Goal: Task Accomplishment & Management: Complete application form

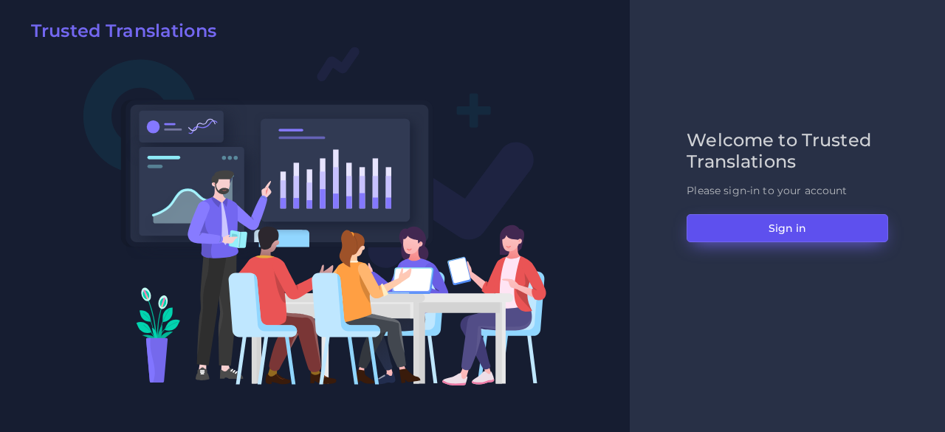
click at [713, 228] on button "Sign in" at bounding box center [788, 228] width 202 height 28
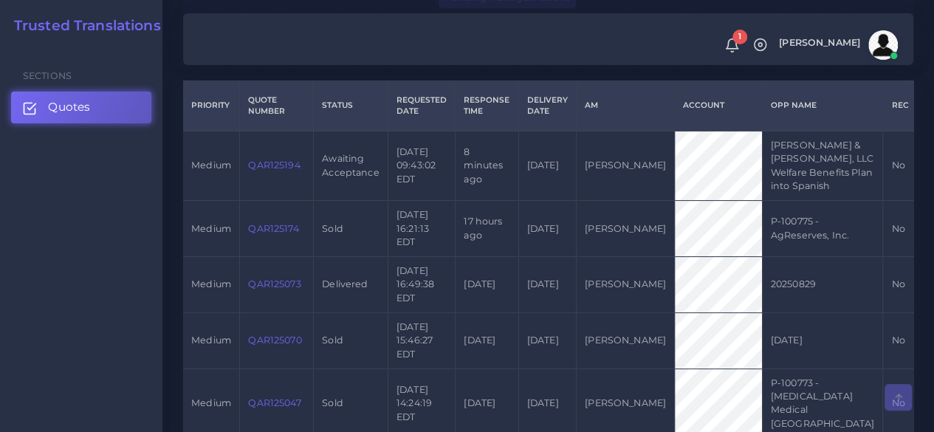
scroll to position [369, 0]
click at [279, 169] on link "QAR125194" at bounding box center [274, 163] width 52 height 11
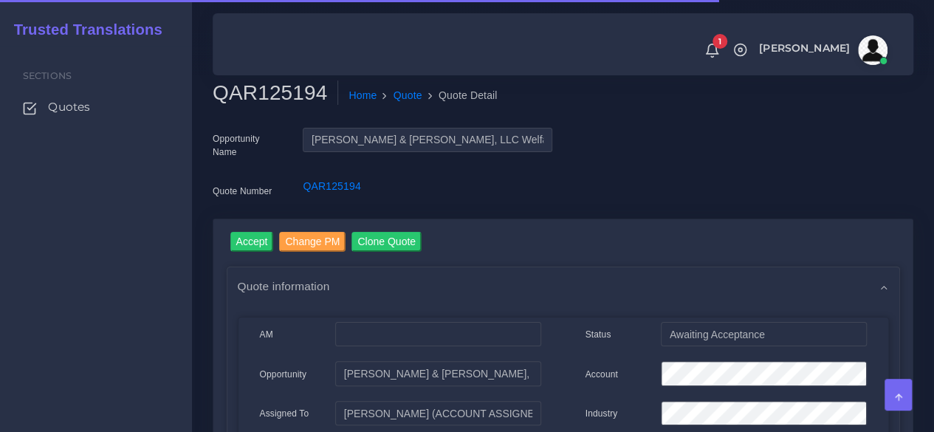
click at [286, 95] on h2 "QAR125194" at bounding box center [276, 93] width 126 height 25
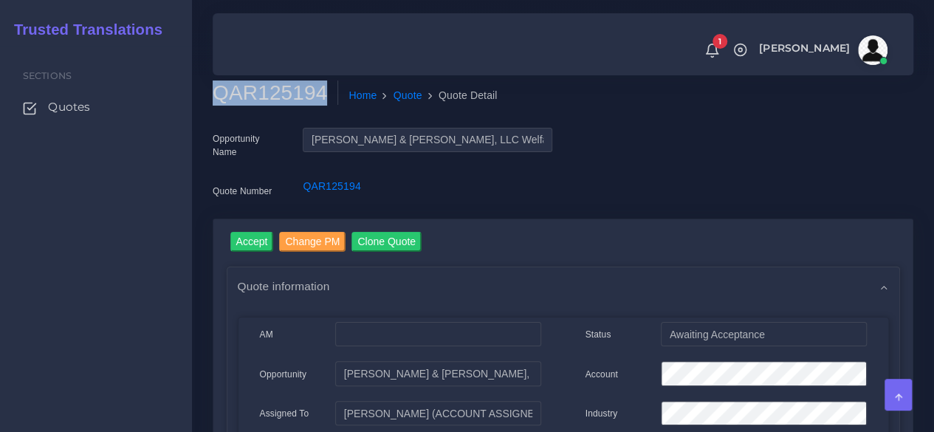
copy h2 "QAR125194"
click at [256, 245] on input "Accept" at bounding box center [252, 242] width 44 height 20
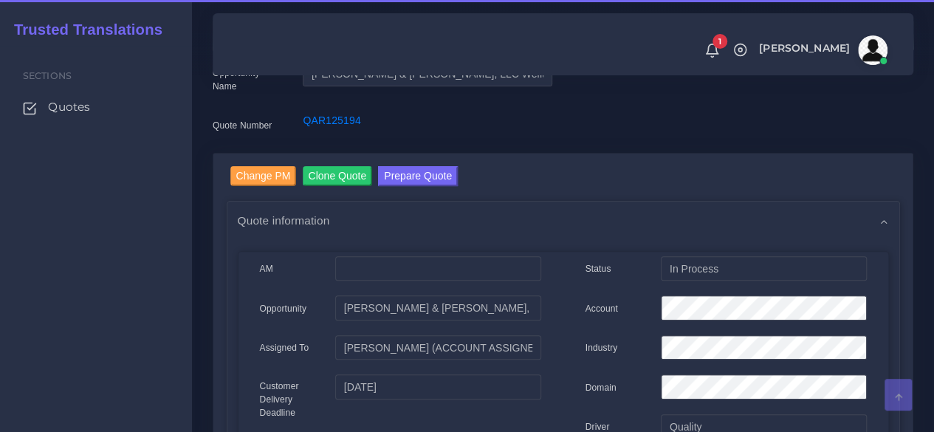
scroll to position [222, 0]
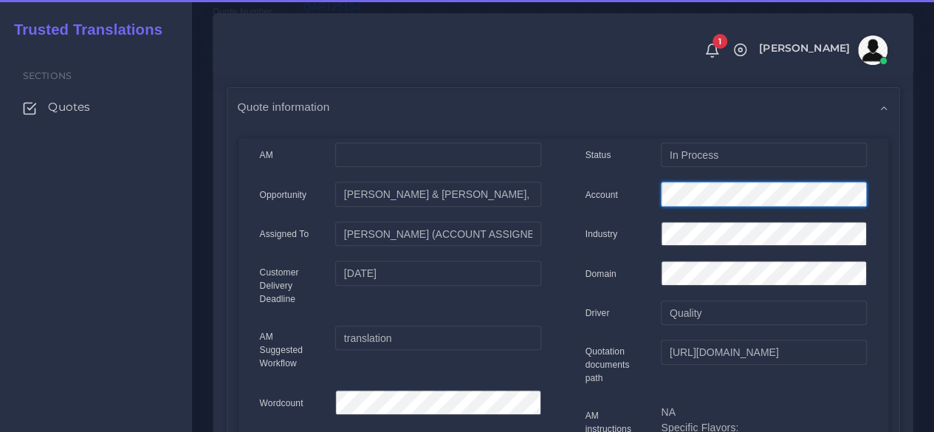
click at [586, 178] on div "Status In Process Account Industry Domain Driver Quality" at bounding box center [727, 419] width 326 height 552
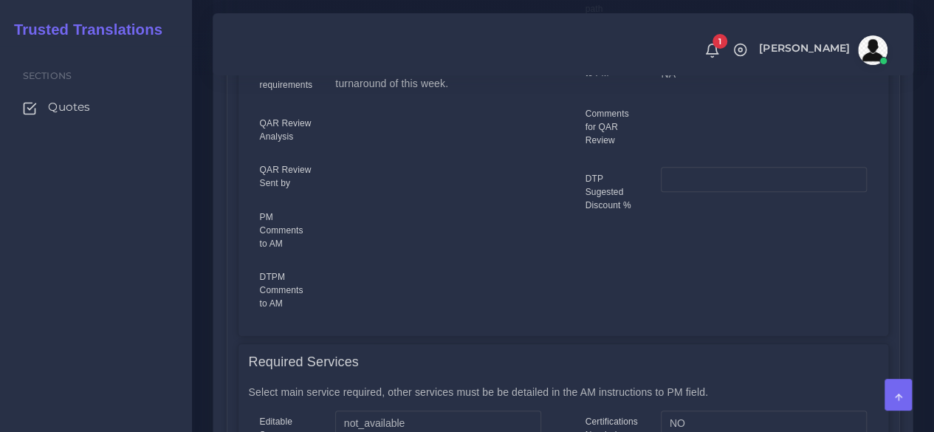
scroll to position [812, 0]
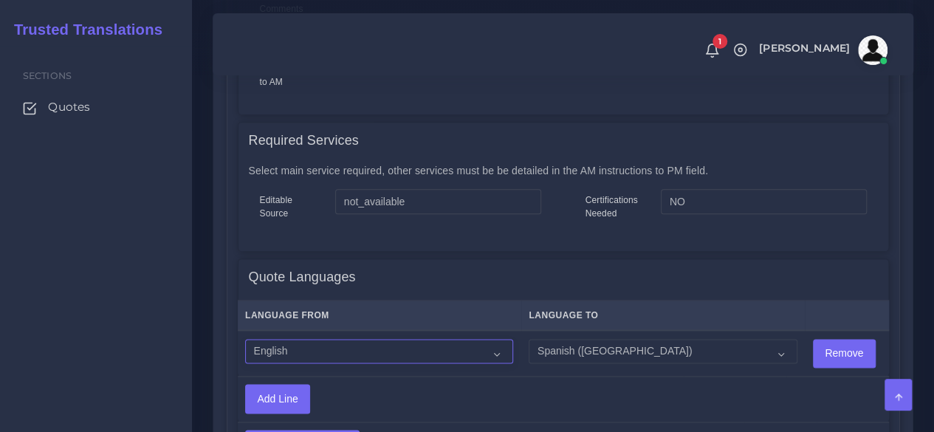
click at [345, 346] on select "Acoli Afar Afrikaans Akan Akateko [DEMOGRAPHIC_DATA] American Sign Language (AS…" at bounding box center [379, 351] width 268 height 25
select select "14001"
click at [245, 339] on select "Acoli Afar Afrikaans Akan Akateko [DEMOGRAPHIC_DATA] American Sign Language (AS…" at bounding box center [379, 351] width 268 height 25
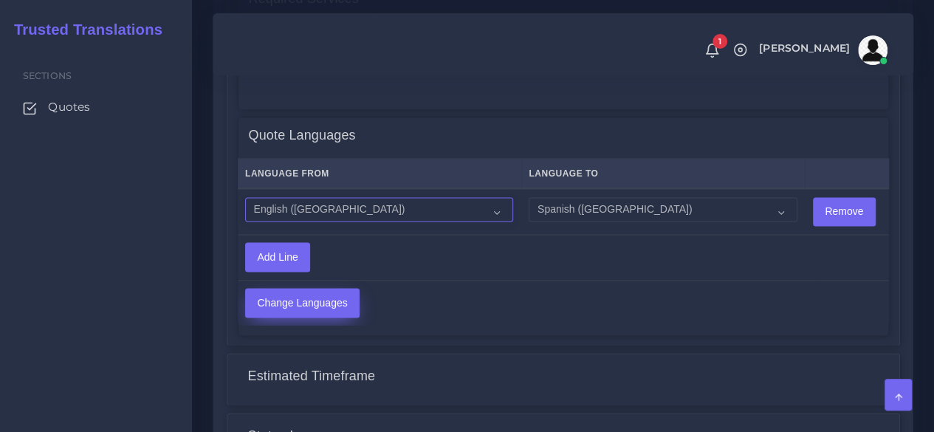
scroll to position [960, 0]
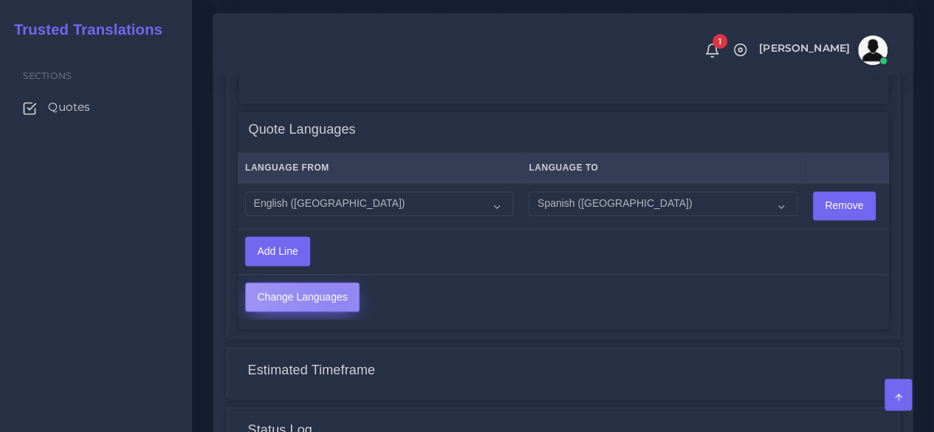
click at [334, 304] on input "Change Languages" at bounding box center [302, 297] width 113 height 28
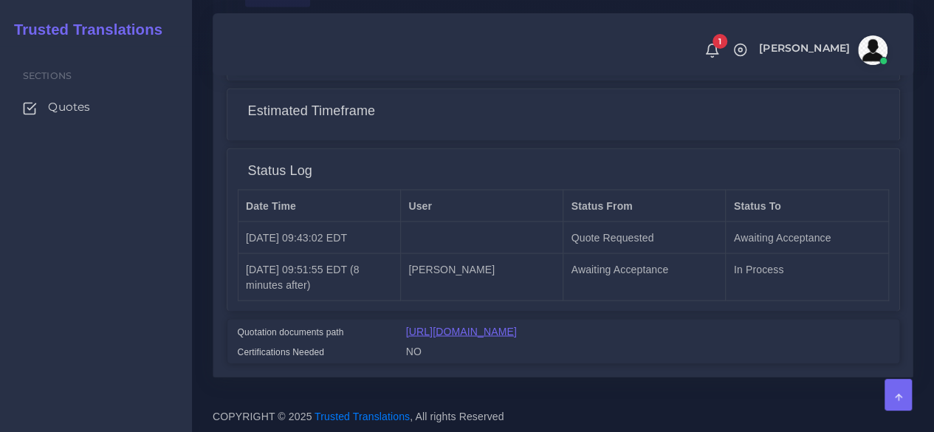
click at [517, 325] on link "[URL][DOMAIN_NAME]" at bounding box center [461, 331] width 111 height 12
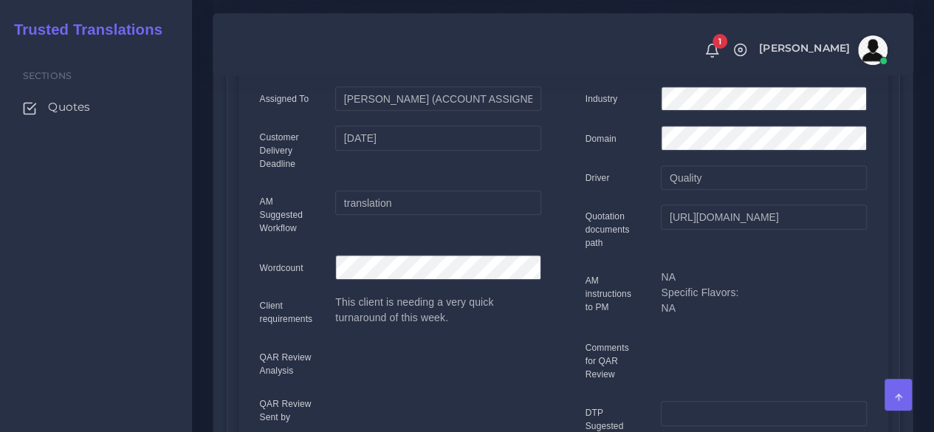
scroll to position [0, 0]
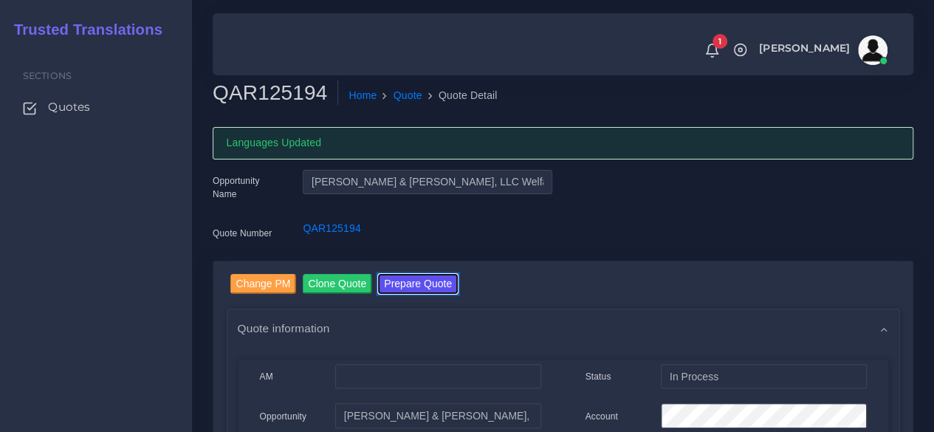
drag, startPoint x: 411, startPoint y: 277, endPoint x: 414, endPoint y: 252, distance: 25.3
click at [411, 277] on button "Prepare Quote" at bounding box center [418, 284] width 80 height 20
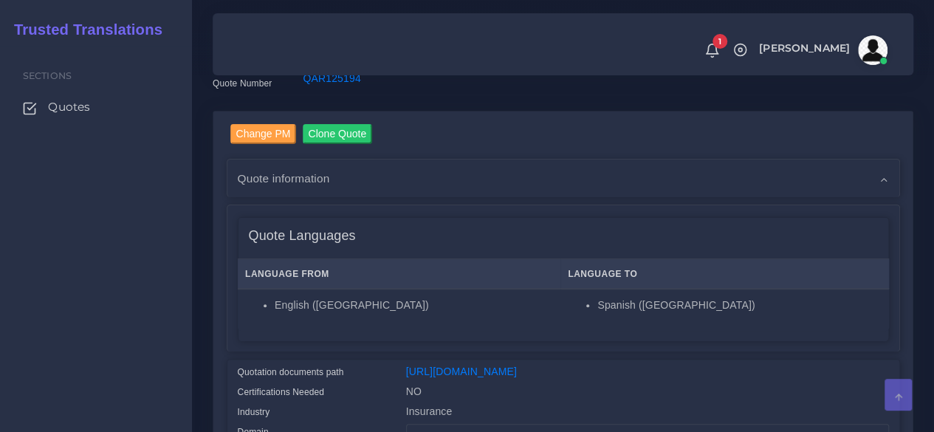
scroll to position [222, 0]
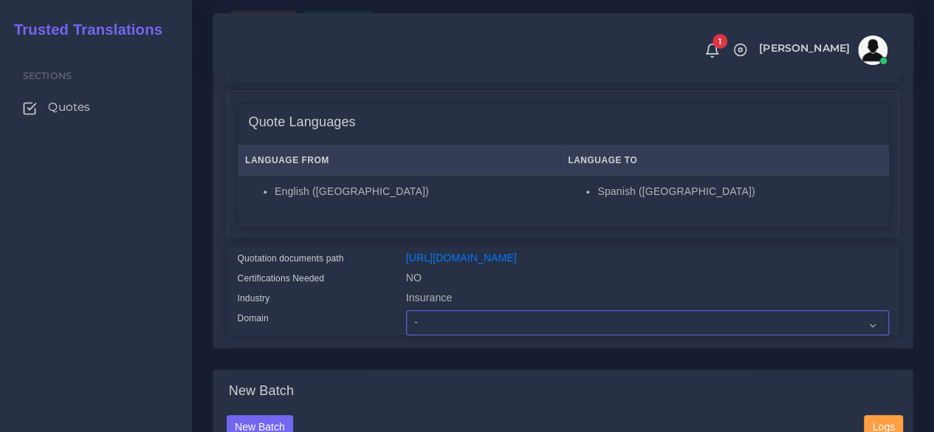
click at [432, 335] on select "- Advertising and Media Agriculture, Forestry and Fishing Architecture, Buildin…" at bounding box center [647, 322] width 483 height 25
select select "Insurance"
click at [406, 335] on select "- Advertising and Media Agriculture, Forestry and Fishing Architecture, Buildin…" at bounding box center [647, 322] width 483 height 25
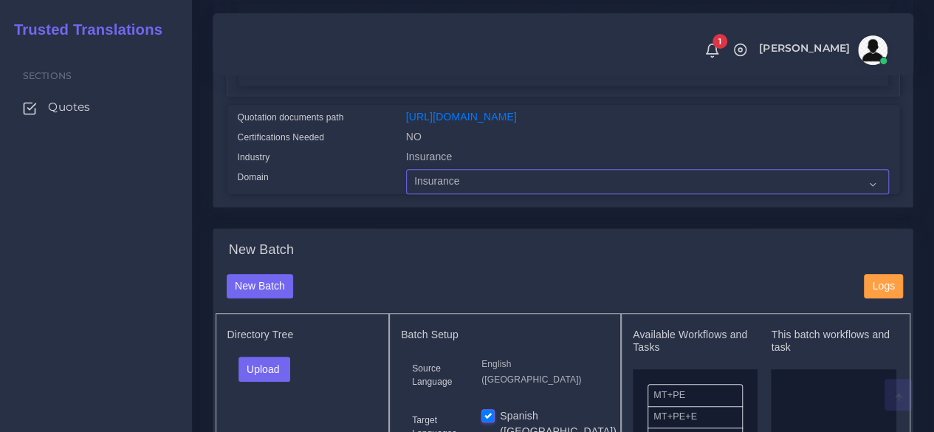
scroll to position [517, 0]
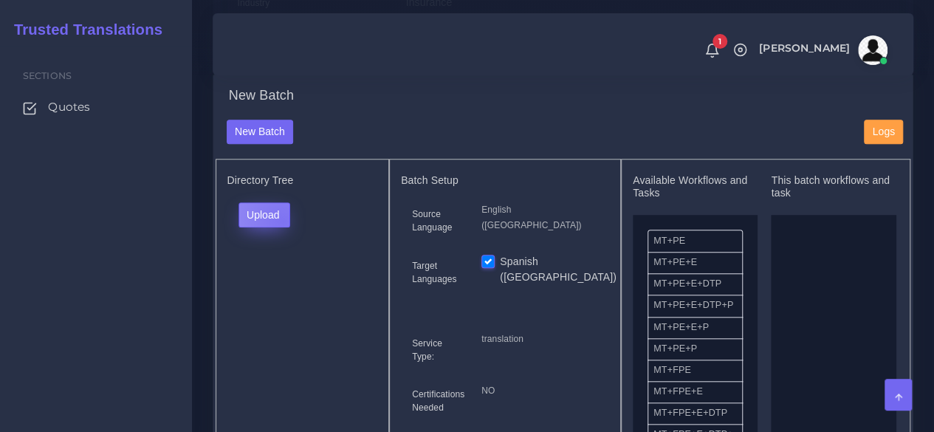
click at [282, 227] on button "Upload" at bounding box center [265, 214] width 52 height 25
click at [278, 280] on label "Files" at bounding box center [290, 270] width 102 height 18
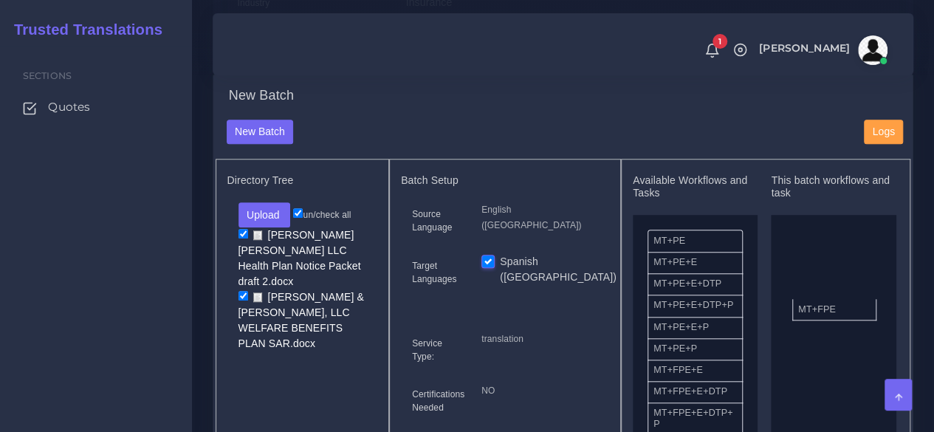
drag, startPoint x: 688, startPoint y: 400, endPoint x: 833, endPoint y: 330, distance: 160.9
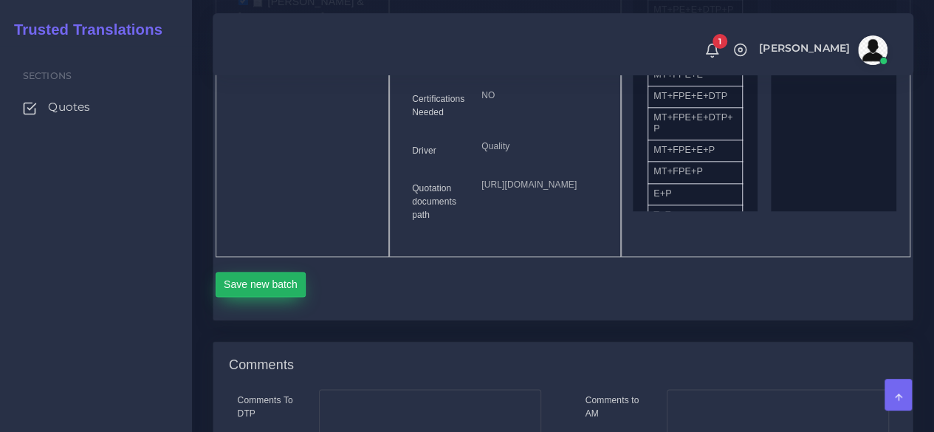
click at [276, 297] on button "Save new batch" at bounding box center [261, 284] width 91 height 25
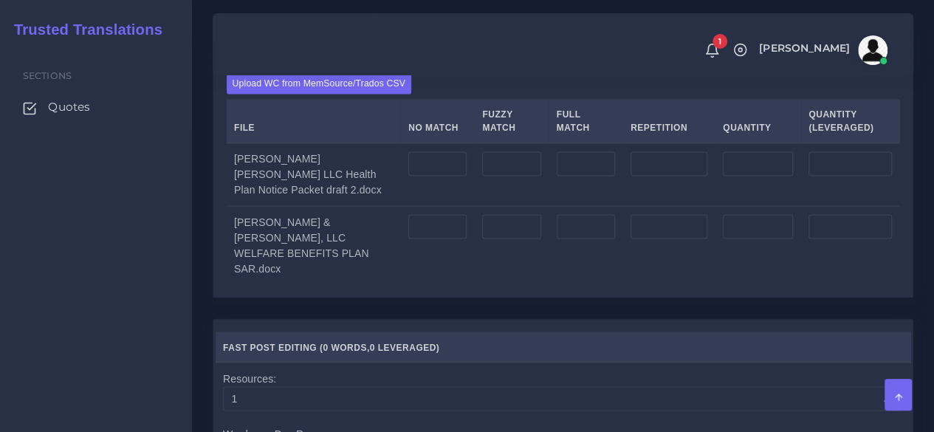
scroll to position [1182, 0]
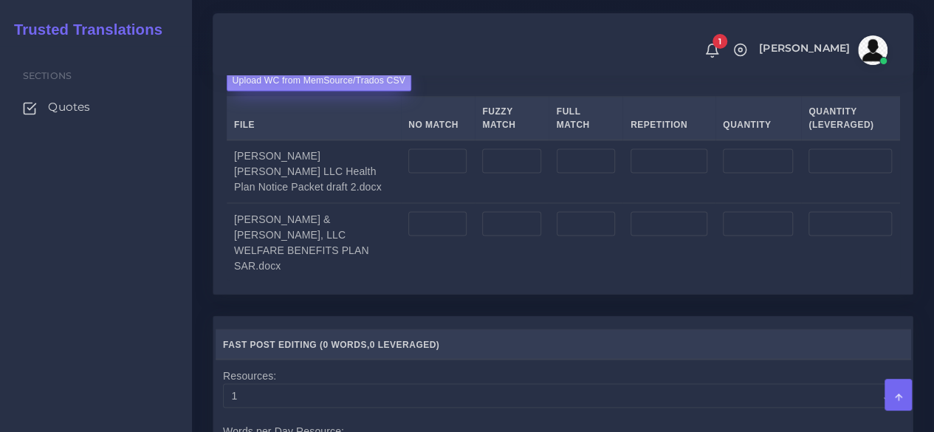
click at [280, 91] on label "Upload WC from MemSource/Trados CSV" at bounding box center [319, 81] width 185 height 20
click at [0, 0] on input "Upload WC from MemSource/Trados CSV" at bounding box center [0, 0] width 0 height 0
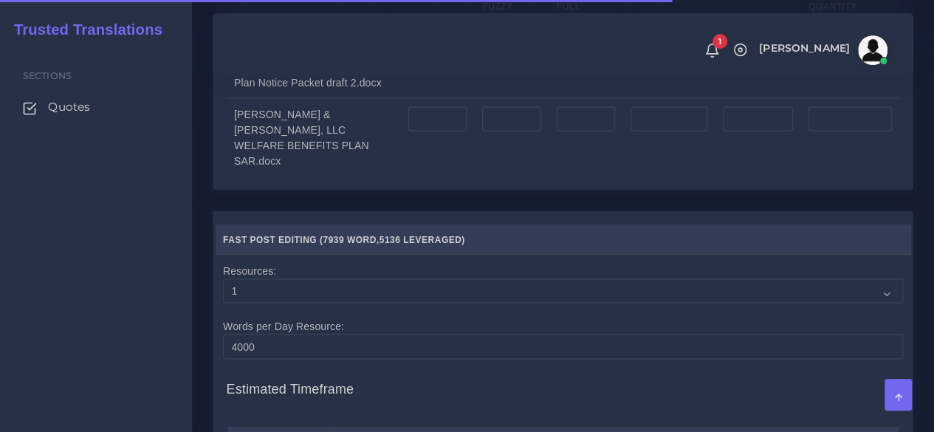
scroll to position [1329, 0]
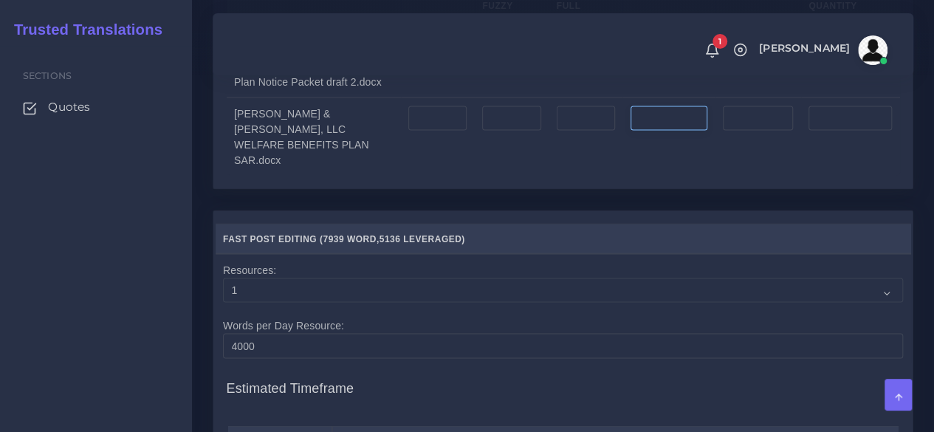
click at [645, 131] on input "number" at bounding box center [669, 118] width 77 height 25
type input "3"
type input "0"
click at [424, 131] on input "number" at bounding box center [437, 118] width 58 height 25
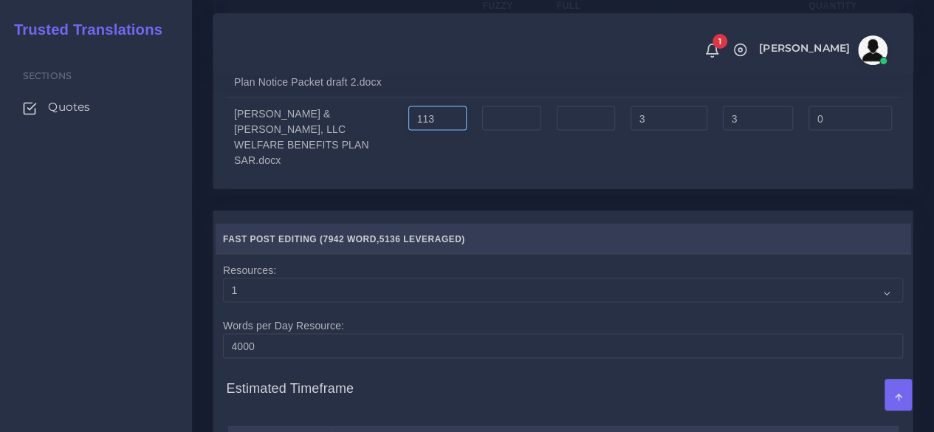
type input "113"
type input "116"
type input "113"
click at [499, 131] on input "number" at bounding box center [511, 118] width 58 height 25
type input "77"
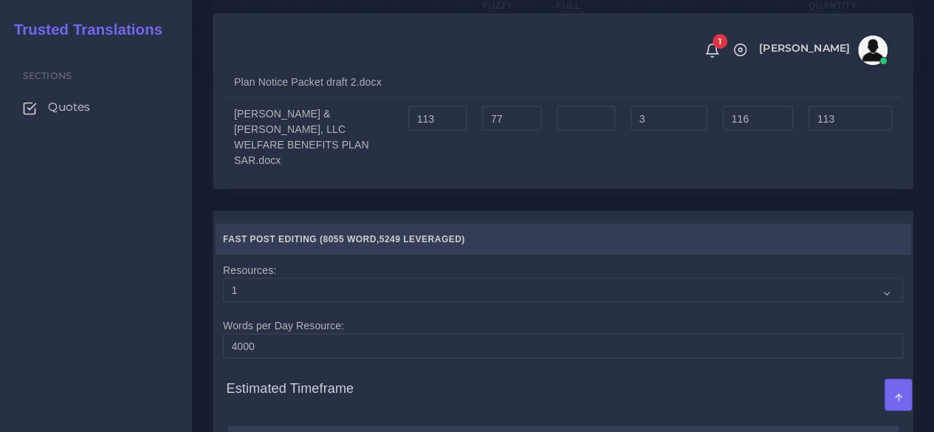
type input "193"
type input "152"
click at [563, 131] on input "number" at bounding box center [586, 118] width 58 height 25
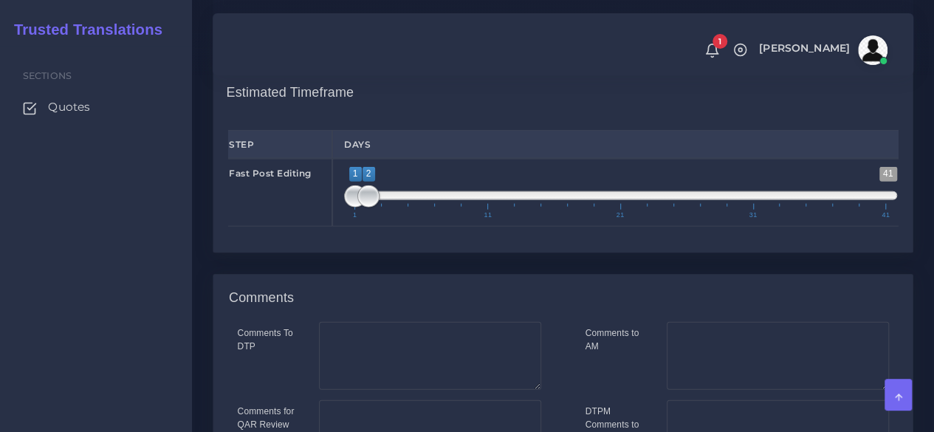
scroll to position [1625, 0]
type input "348"
type input "541"
type input "239"
click at [372, 208] on span at bounding box center [368, 196] width 22 height 22
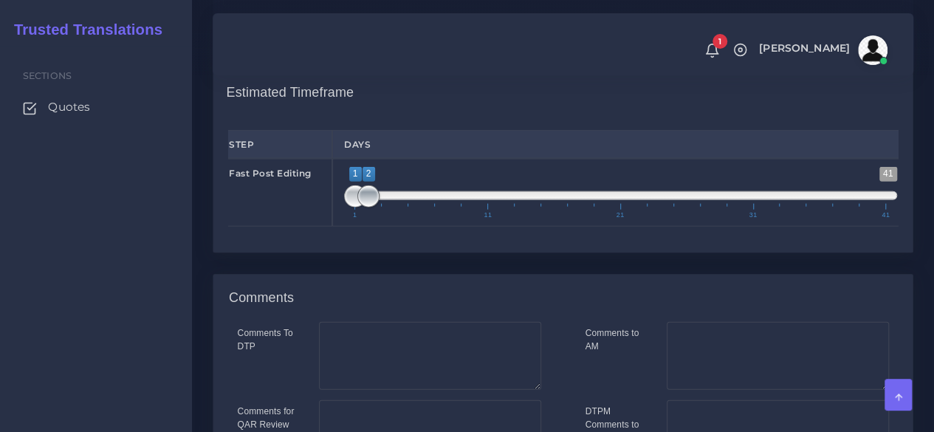
type input "1;1"
drag, startPoint x: 370, startPoint y: 286, endPoint x: 349, endPoint y: 290, distance: 21.0
click at [349, 208] on span at bounding box center [355, 196] width 22 height 22
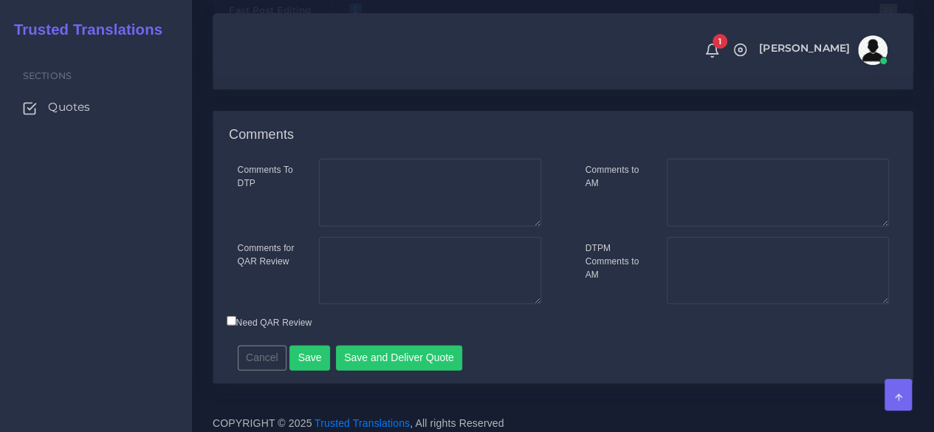
scroll to position [1846, 0]
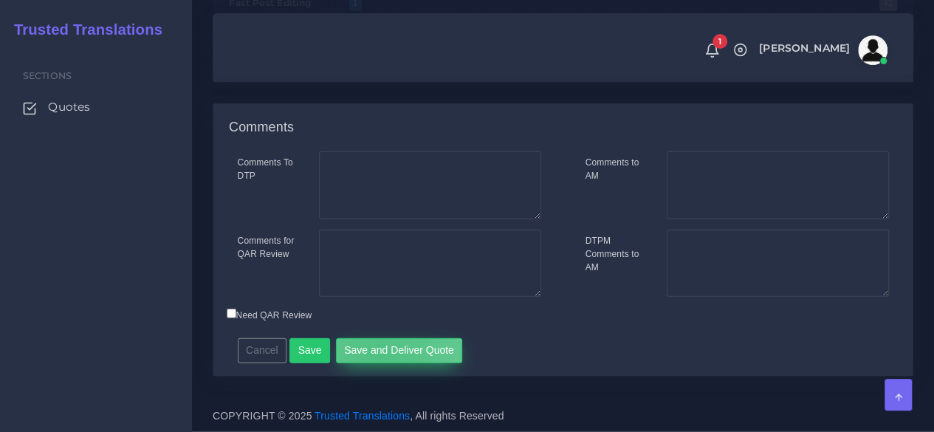
click at [374, 363] on button "Save and Deliver Quote" at bounding box center [399, 350] width 127 height 25
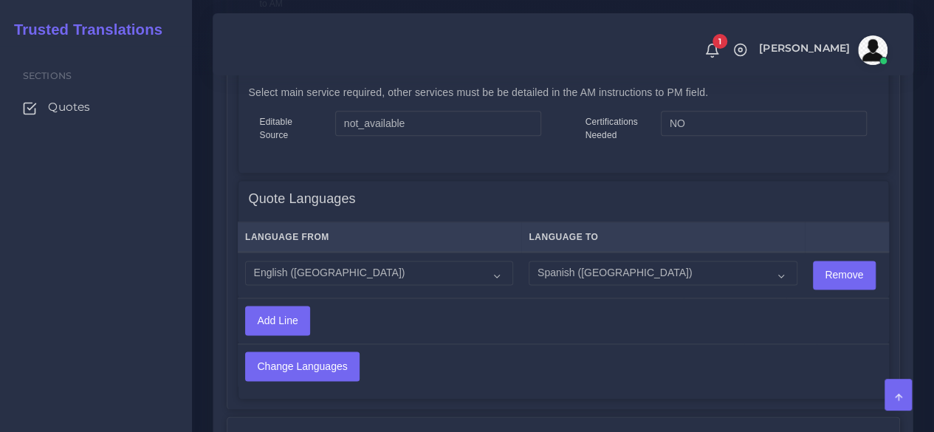
scroll to position [1182, 0]
